Goal: Task Accomplishment & Management: Manage account settings

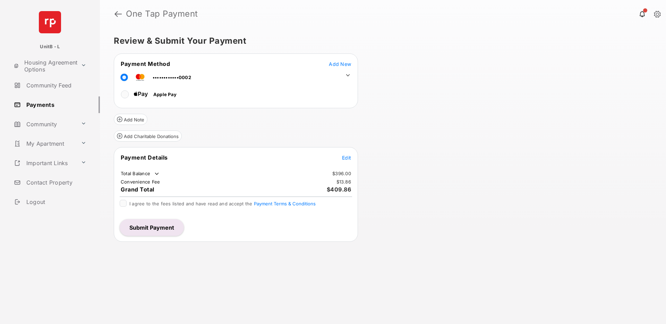
click at [382, 130] on div "Review & Submit Your Payment Payment Method Add New ••••••••••••0002 Apple Pay …" at bounding box center [383, 176] width 566 height 296
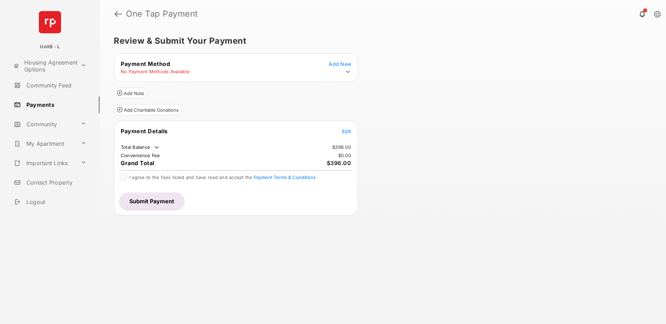
click at [441, 119] on div "Review & Submit Your Payment Payment Method Add New No Payment Methods Availabl…" at bounding box center [383, 176] width 566 height 296
click at [58, 106] on link "Payments" at bounding box center [55, 104] width 89 height 17
